Goal: Task Accomplishment & Management: Manage account settings

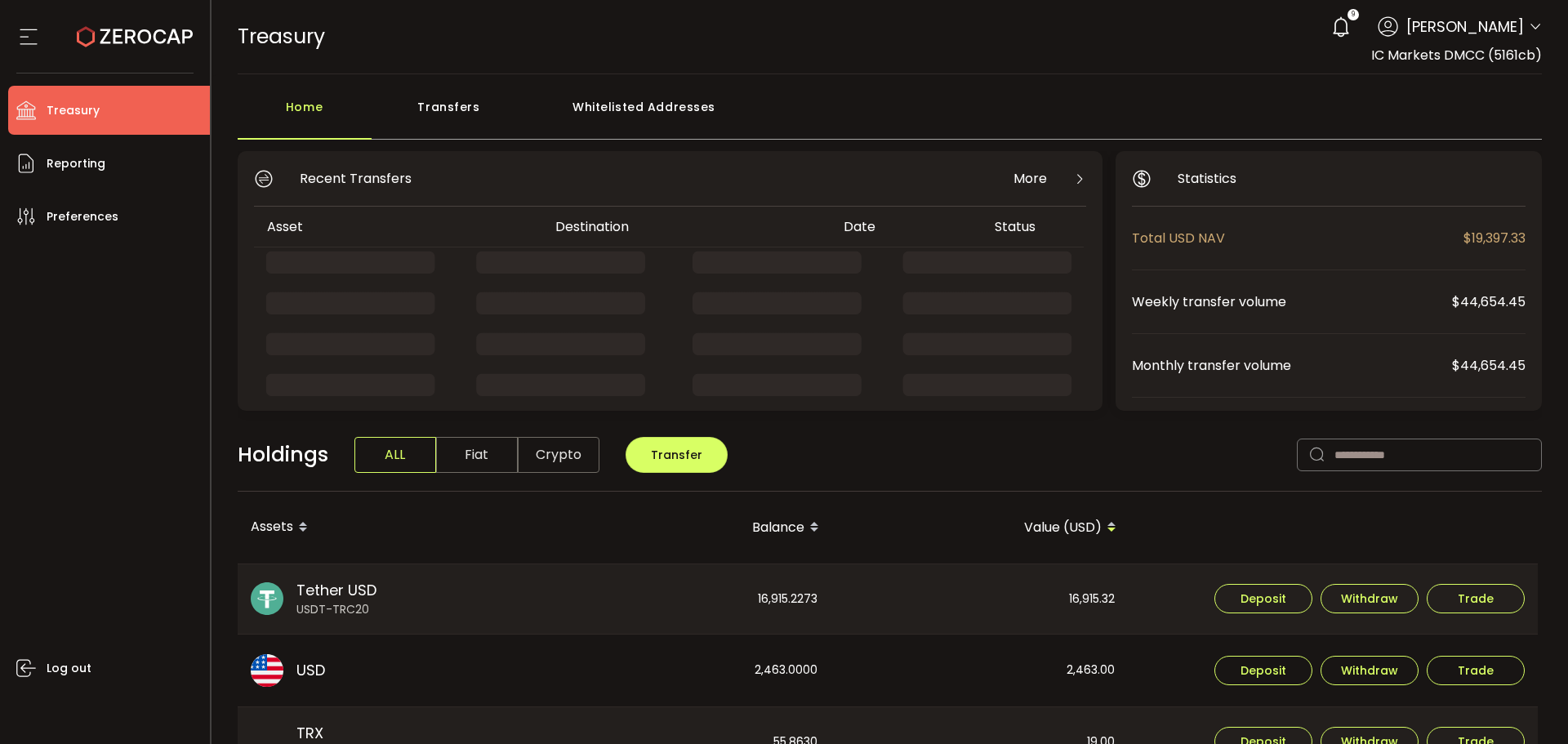
click at [1540, 20] on header "PDF is being processed and will download to your computer TREASURY Buy Power $0…" at bounding box center [890, 37] width 1357 height 74
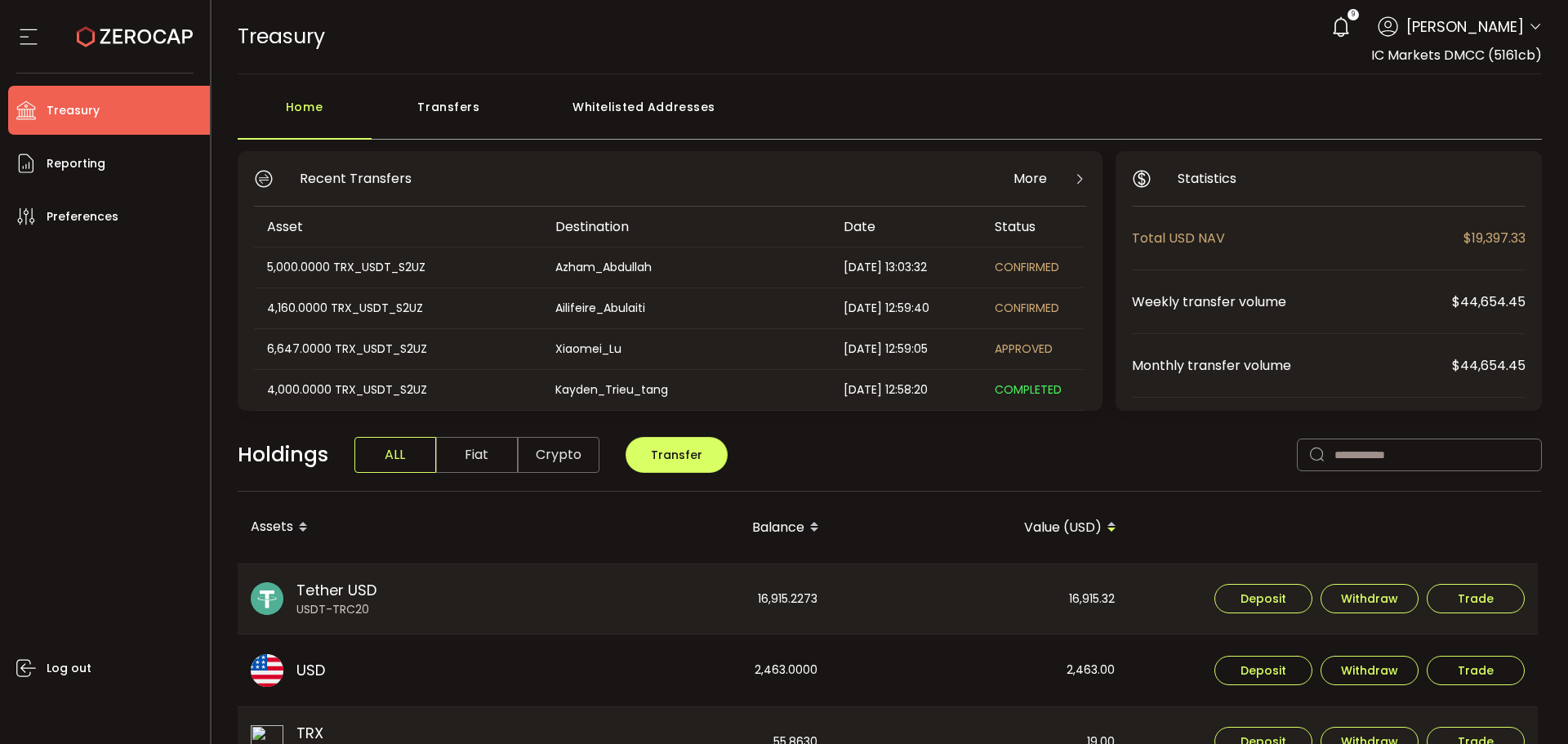
click at [1534, 20] on span at bounding box center [1534, 28] width 13 height 16
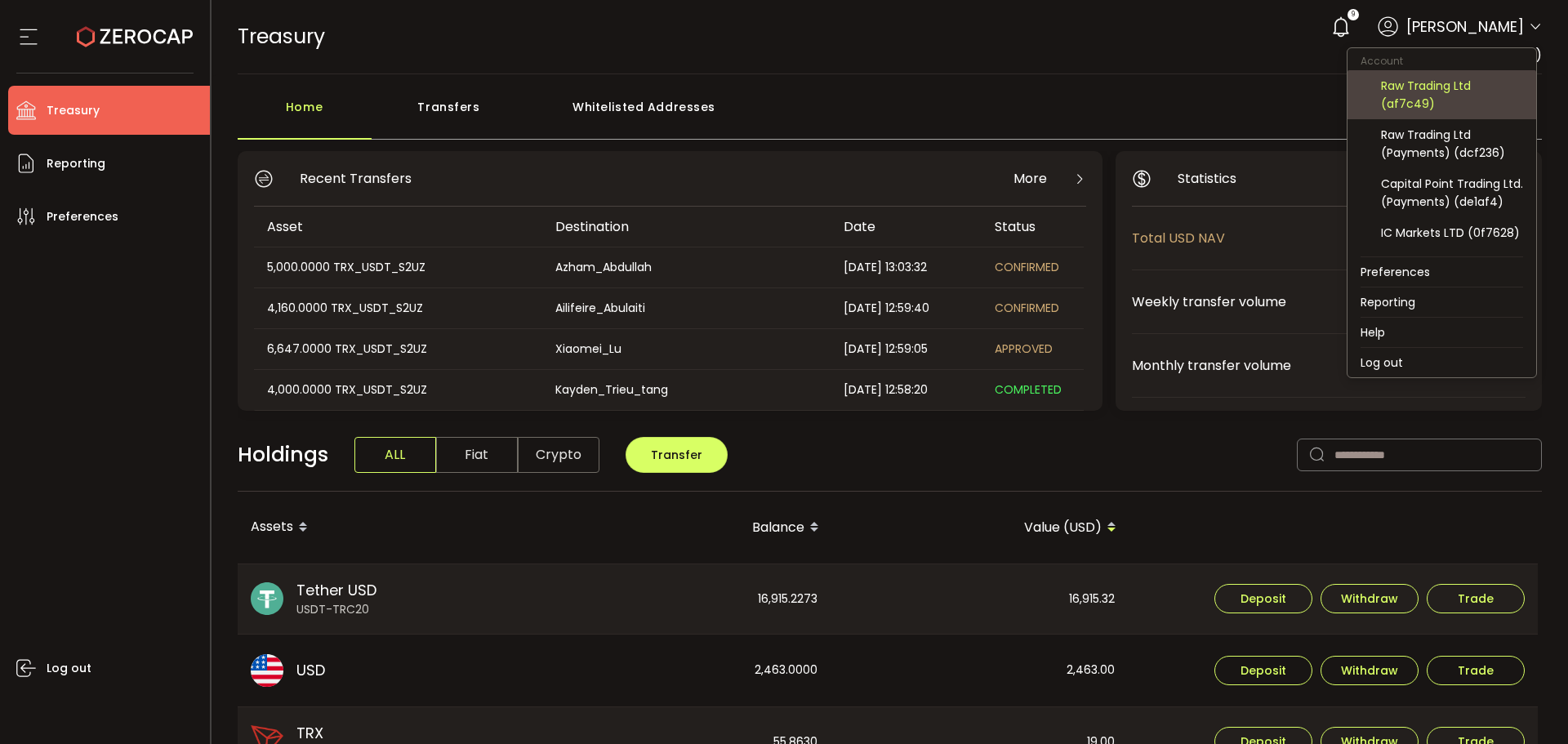
click at [1435, 105] on div "Raw Trading Ltd (af7c49)" at bounding box center [1451, 95] width 142 height 36
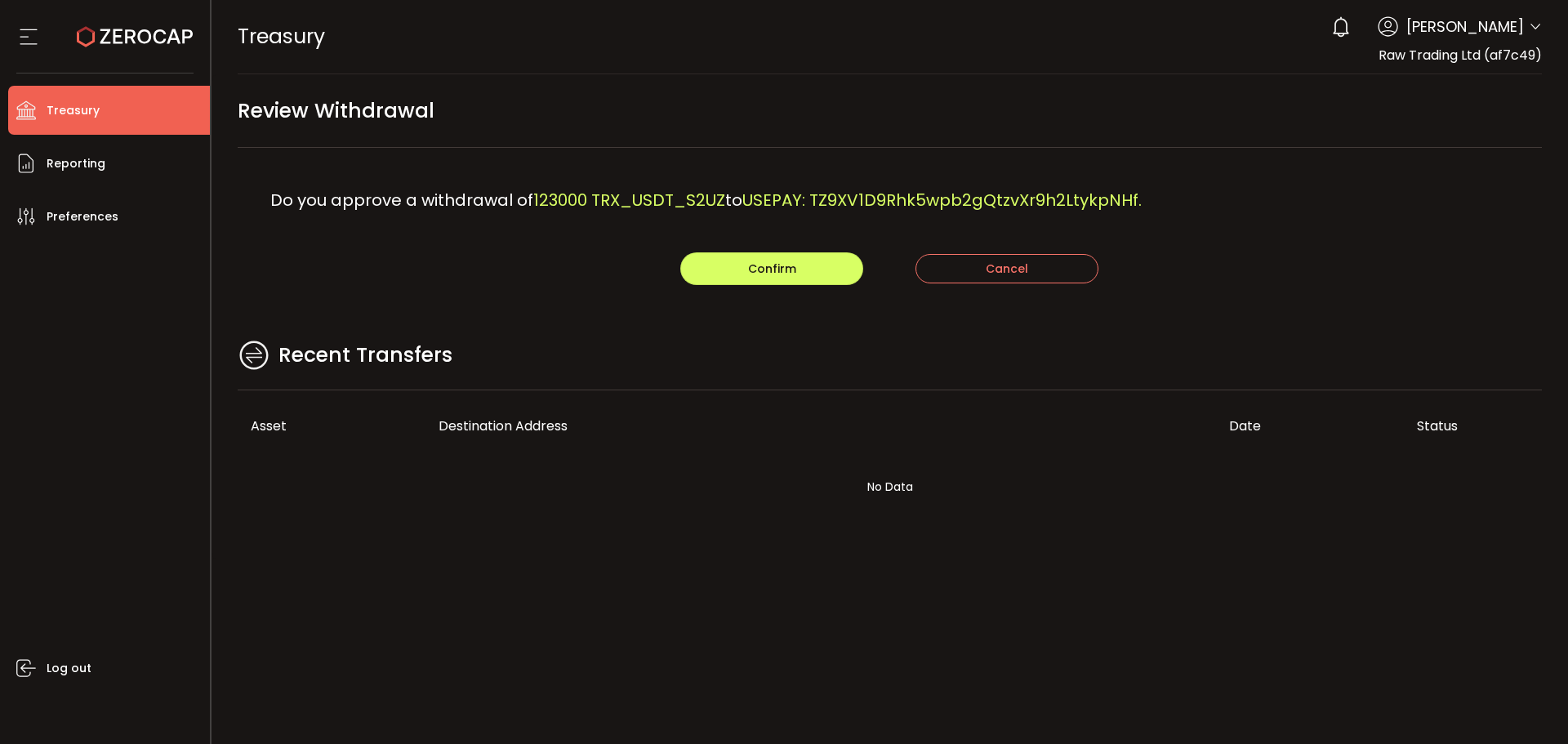
click at [601, 226] on div "Do you approve a withdrawal of 123000 TRX_USDT_S2UZ to USEPAY: TZ9XV1D9Rhk5wpb2…" at bounding box center [889, 200] width 1305 height 105
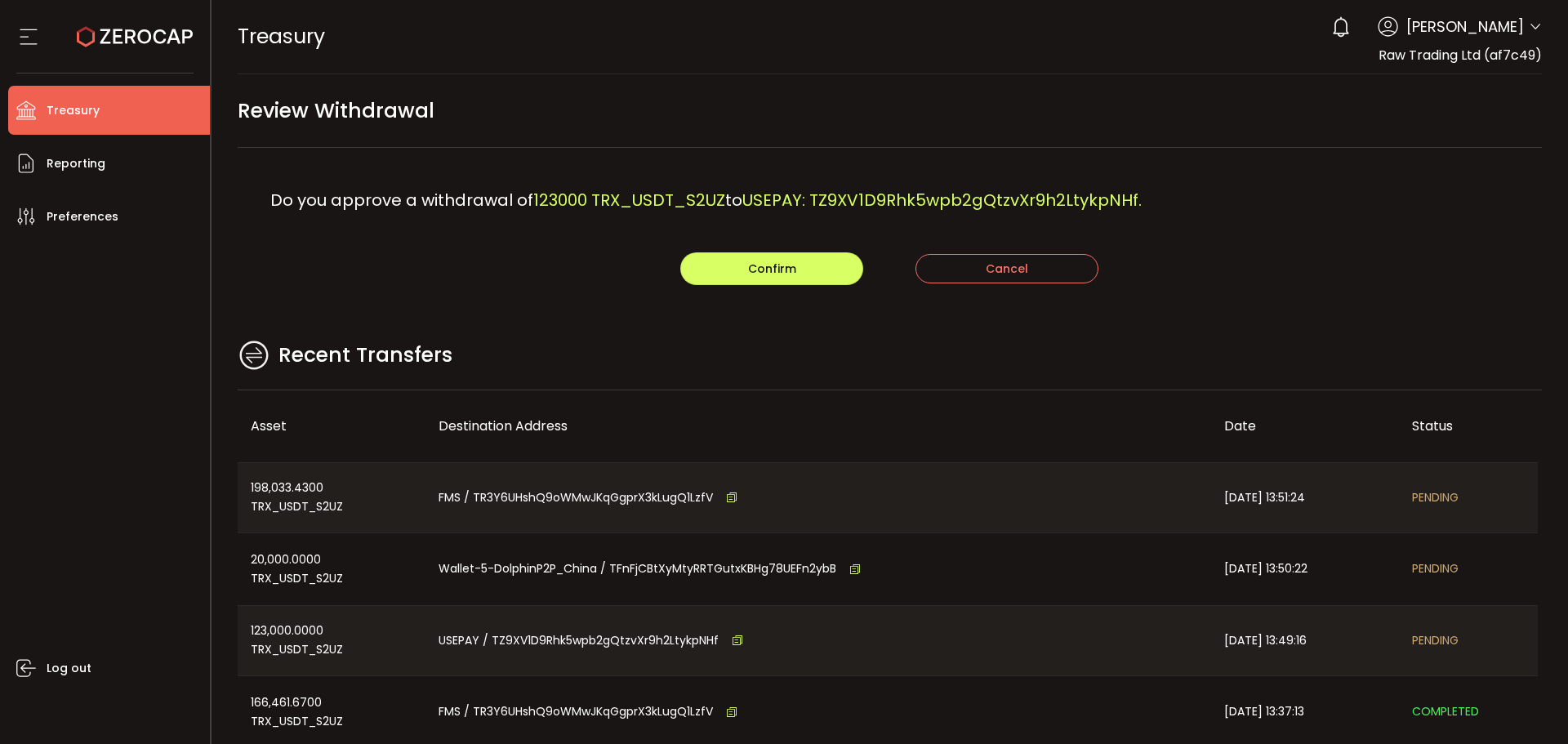
click at [837, 366] on div "Recent Transfers" at bounding box center [889, 364] width 1305 height 53
click at [752, 279] on button "Confirm" at bounding box center [772, 268] width 183 height 33
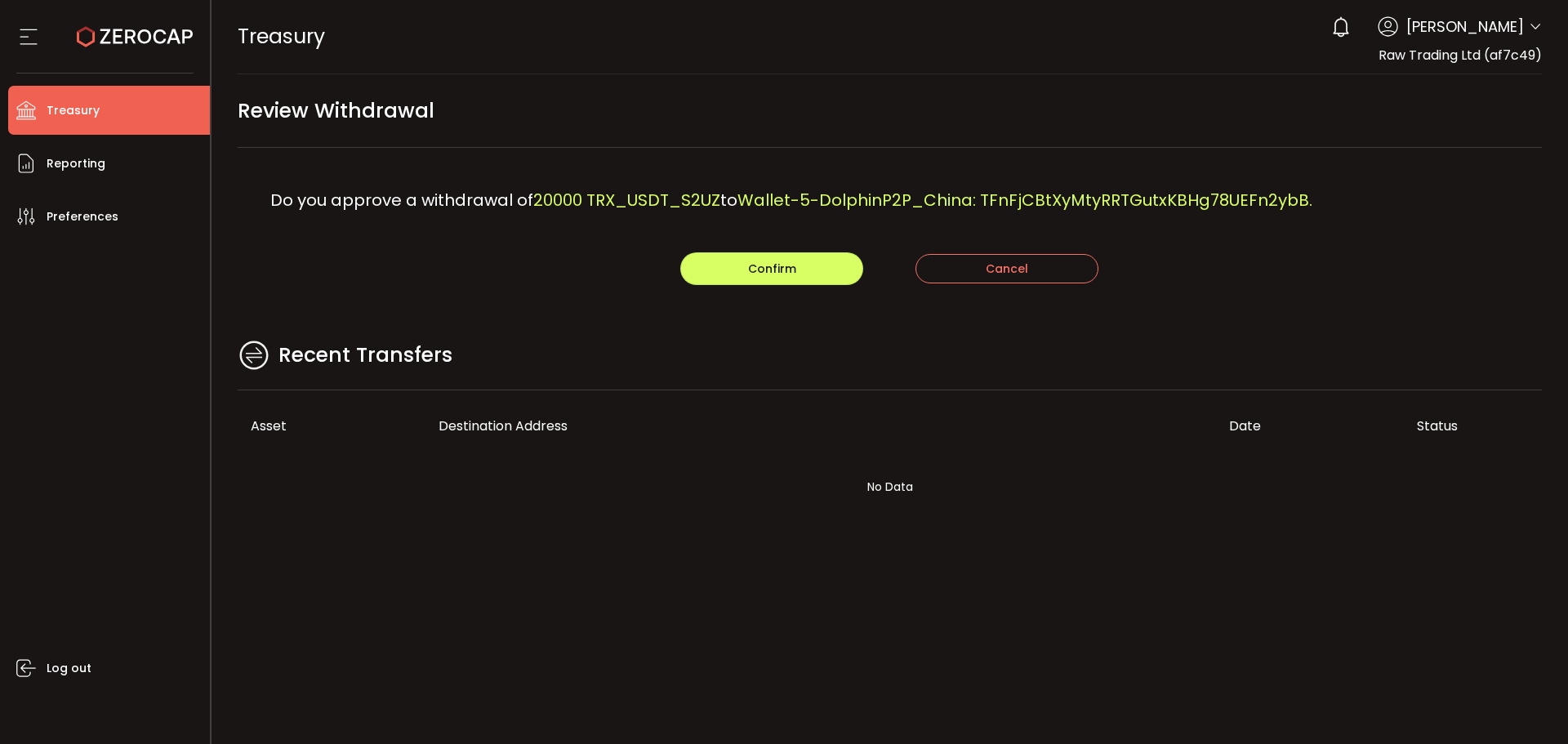
click at [604, 329] on main "Review Withdrawal Do you approve a withdrawal of 20000 TRX_USDT_S2UZ to Wallet-…" at bounding box center [890, 317] width 1357 height 485
click at [785, 267] on span "Confirm" at bounding box center [772, 268] width 48 height 16
click at [501, 288] on main "Review Withdrawal Do you approve a withdrawal of 198033.43 TRX_USDT_S2UZ to FMS…" at bounding box center [890, 317] width 1357 height 485
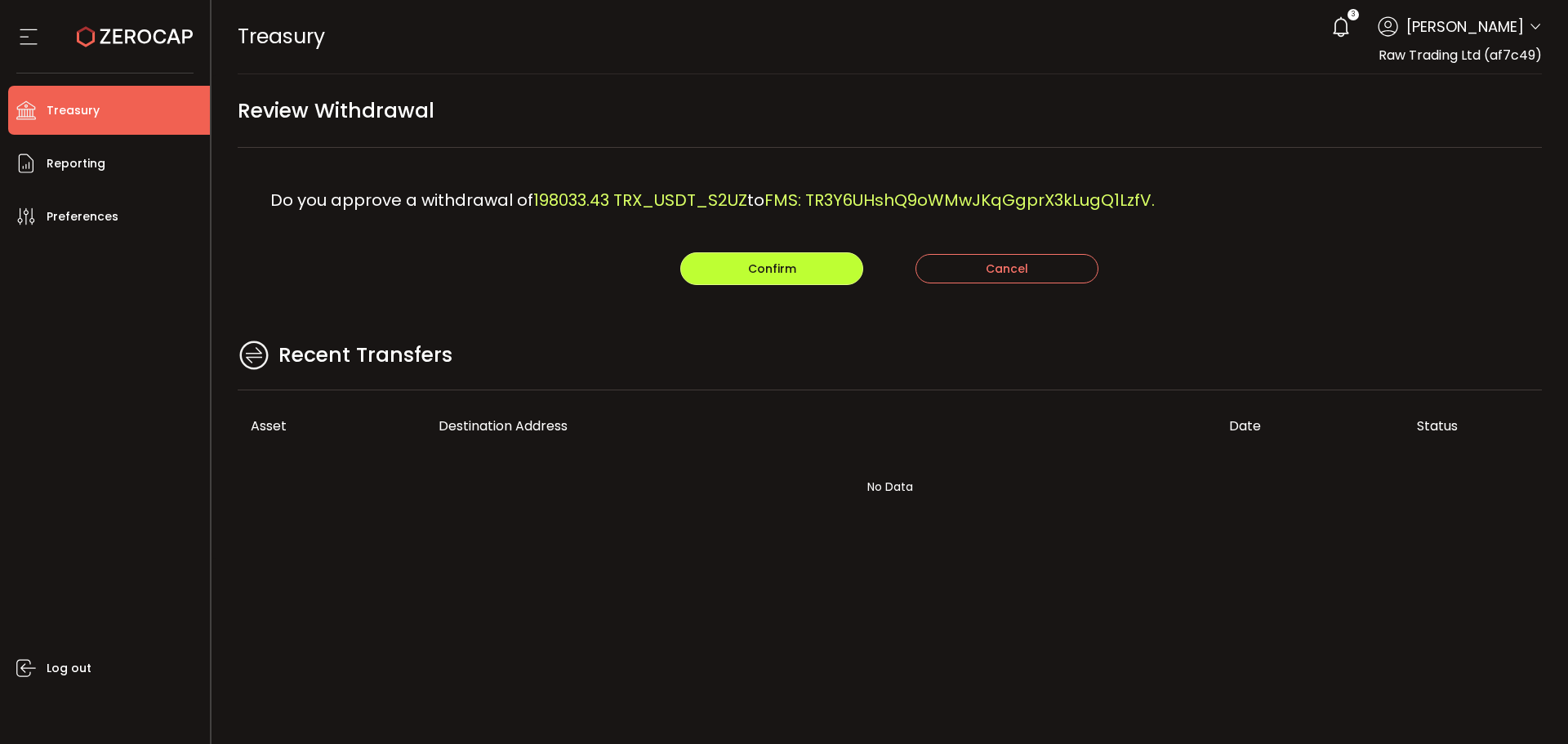
click at [701, 266] on button "Confirm" at bounding box center [772, 268] width 183 height 33
